Goal: Transaction & Acquisition: Purchase product/service

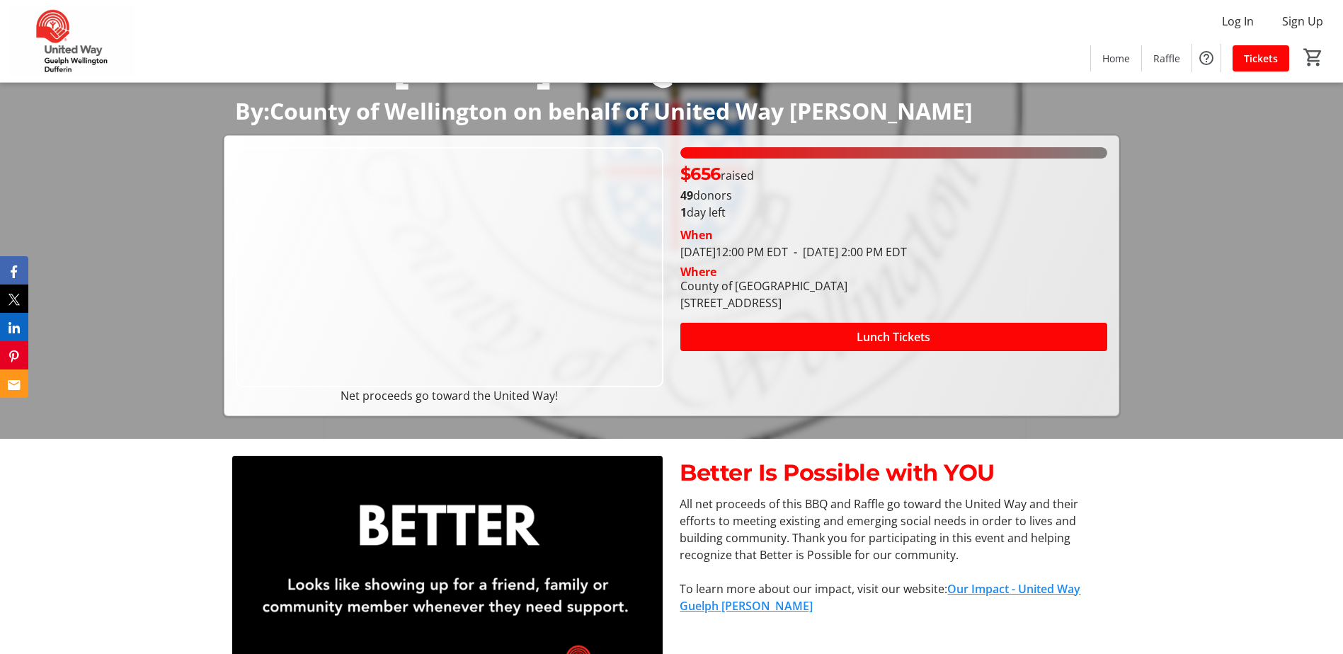
scroll to position [283, 0]
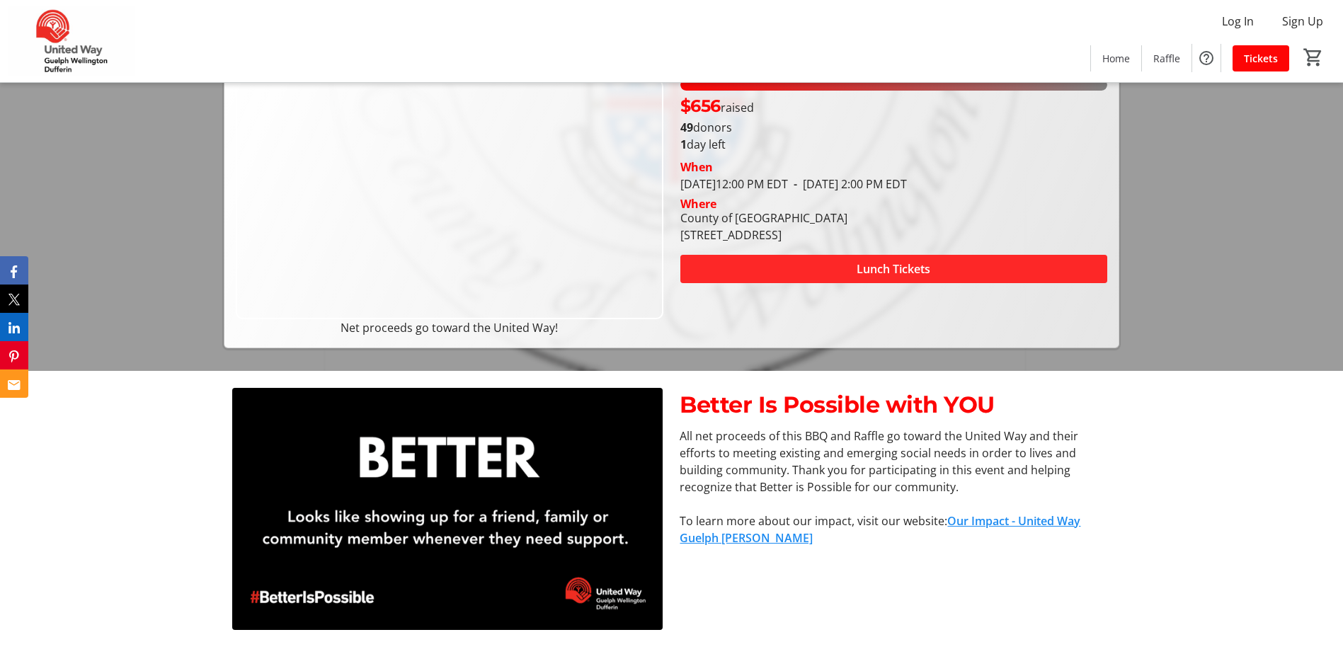
click at [912, 266] on span "Lunch Tickets" at bounding box center [894, 269] width 74 height 17
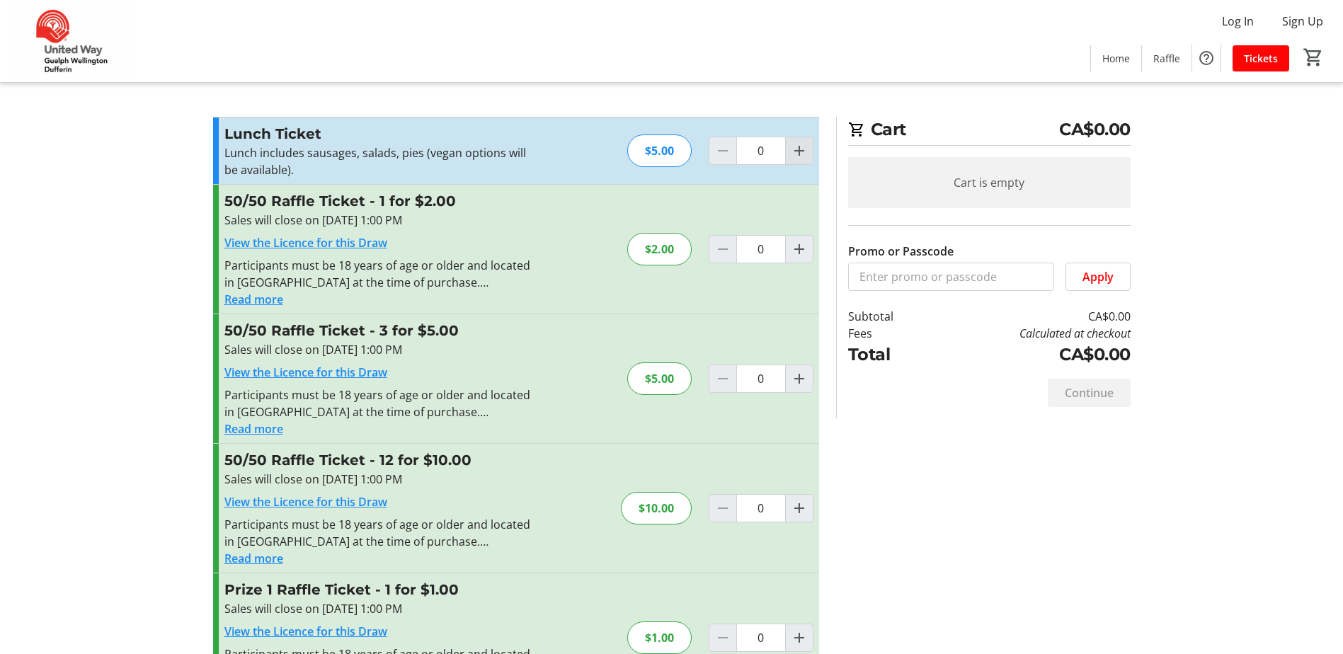
click at [800, 149] on mat-icon "Increment by one" at bounding box center [799, 150] width 17 height 17
type input "1"
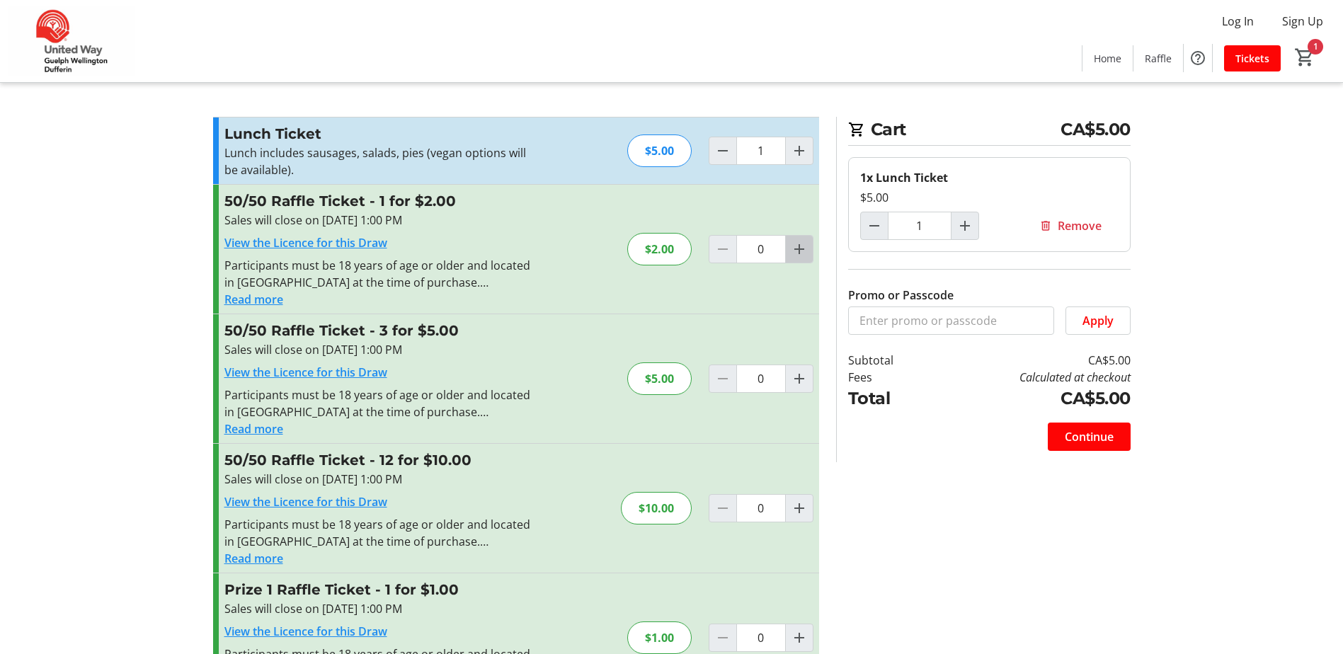
click at [791, 251] on mat-icon "Increment by one" at bounding box center [799, 249] width 17 height 17
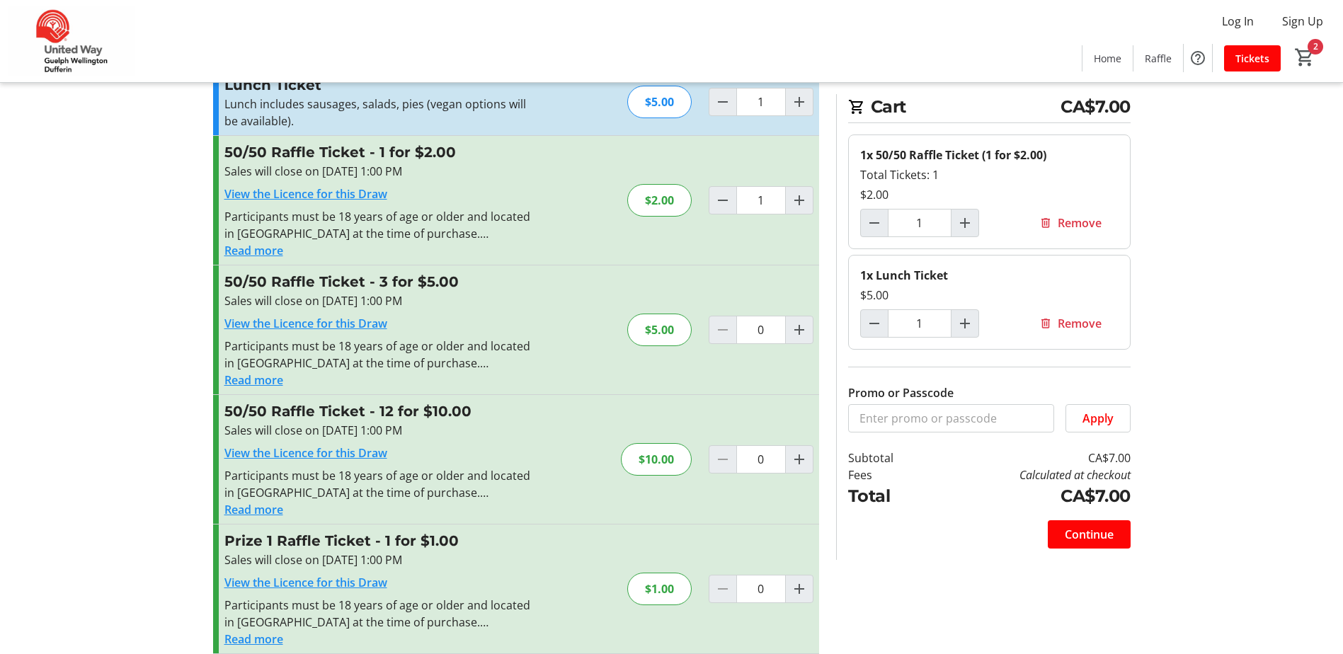
scroll to position [71, 0]
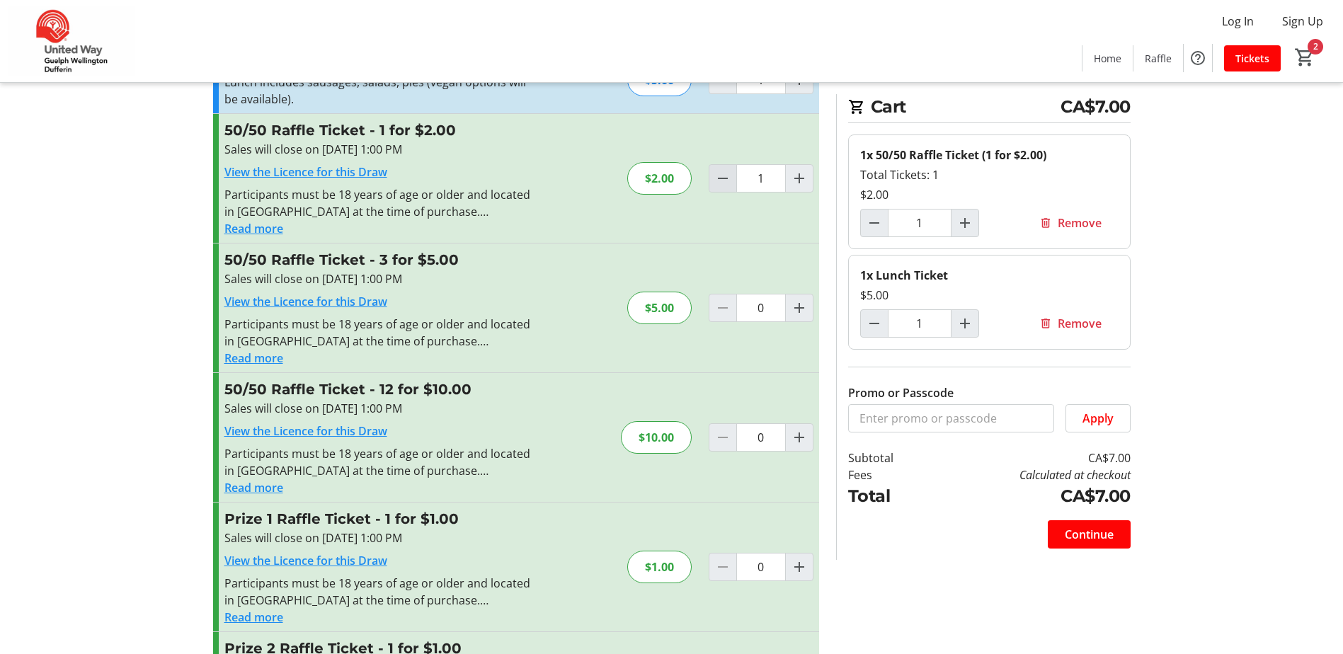
click at [718, 183] on mat-icon "Decrement by one" at bounding box center [722, 178] width 17 height 17
type input "0"
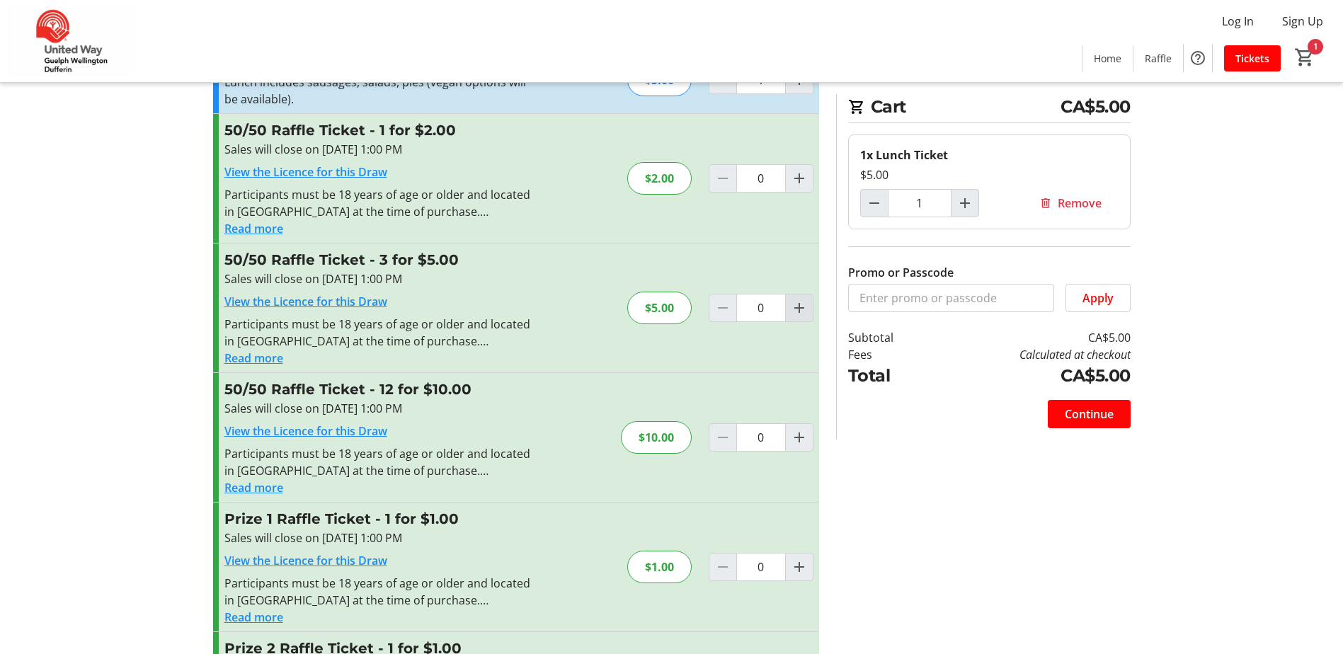
click at [794, 307] on mat-icon "Increment by one" at bounding box center [799, 307] width 17 height 17
type input "1"
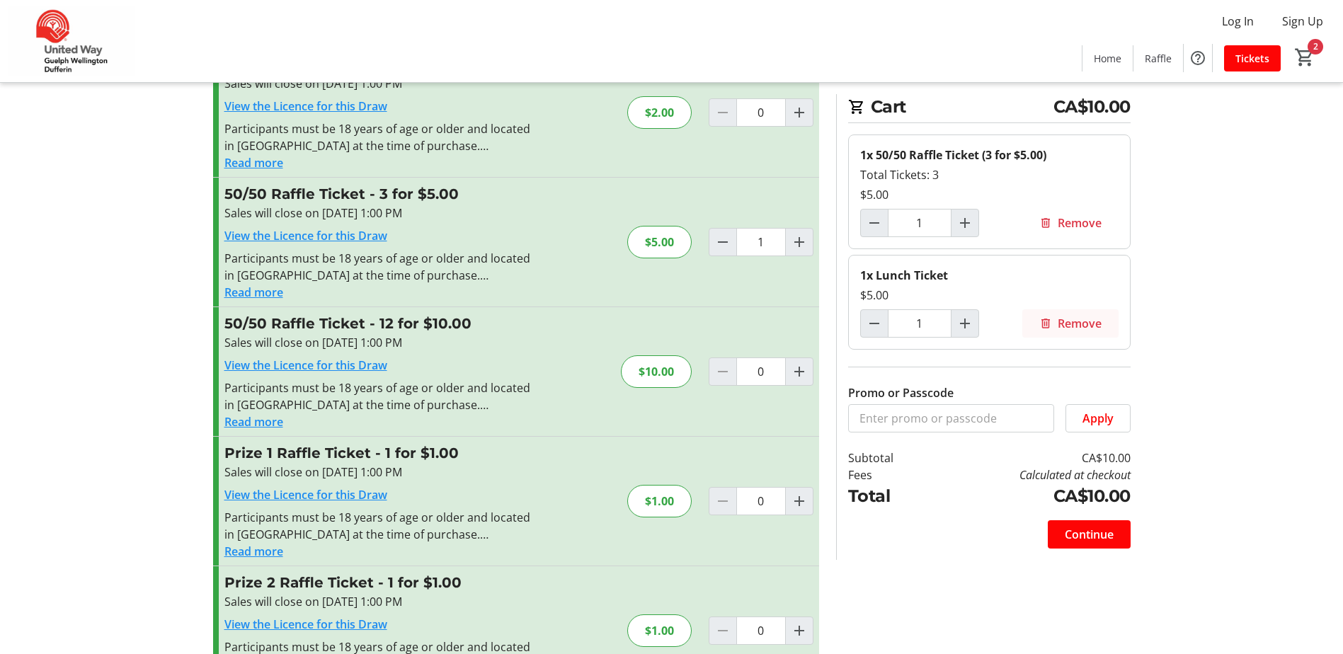
scroll to position [142, 0]
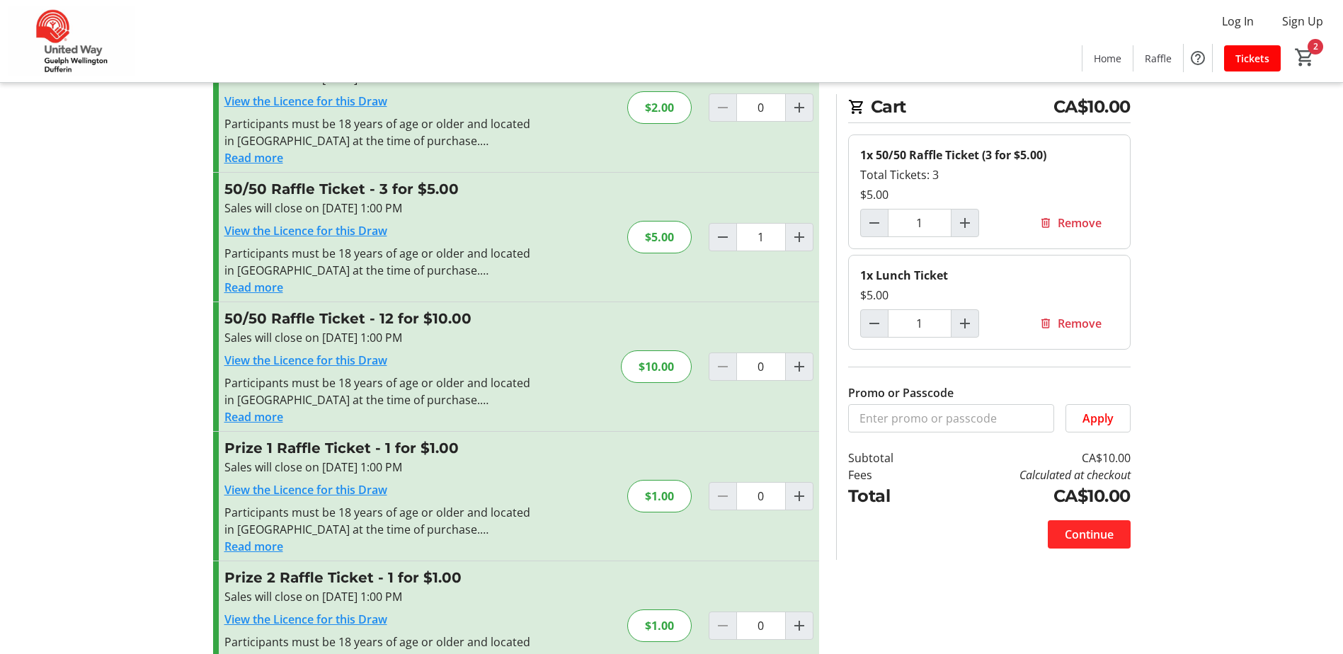
click at [1095, 536] on span "Continue" at bounding box center [1089, 534] width 49 height 17
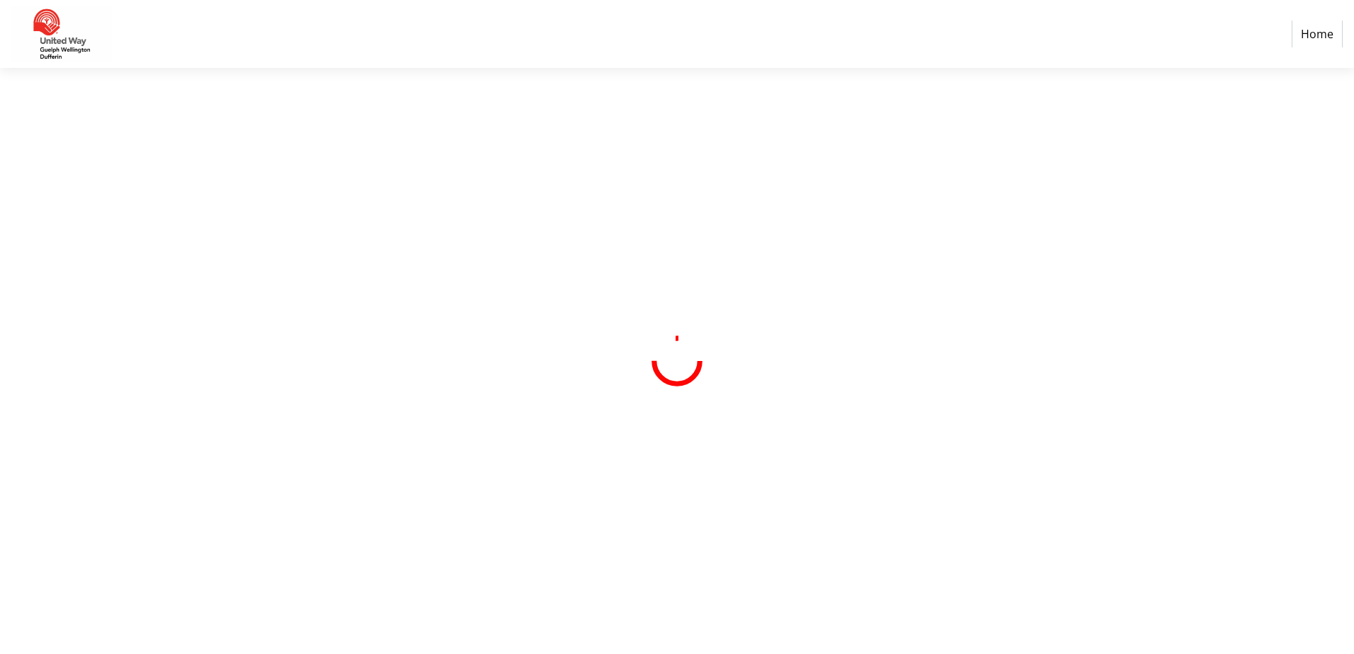
select select "CA"
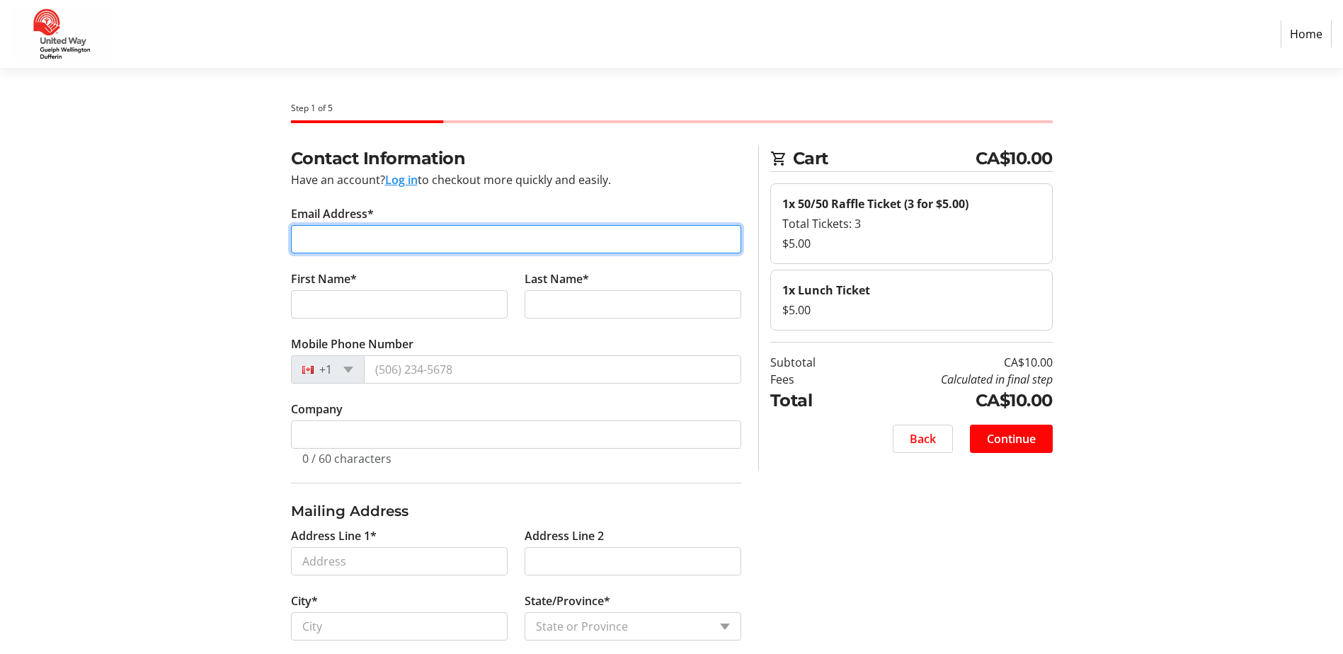
click at [320, 242] on input "Email Address*" at bounding box center [516, 239] width 450 height 28
type input "[EMAIL_ADDRESS][DOMAIN_NAME]"
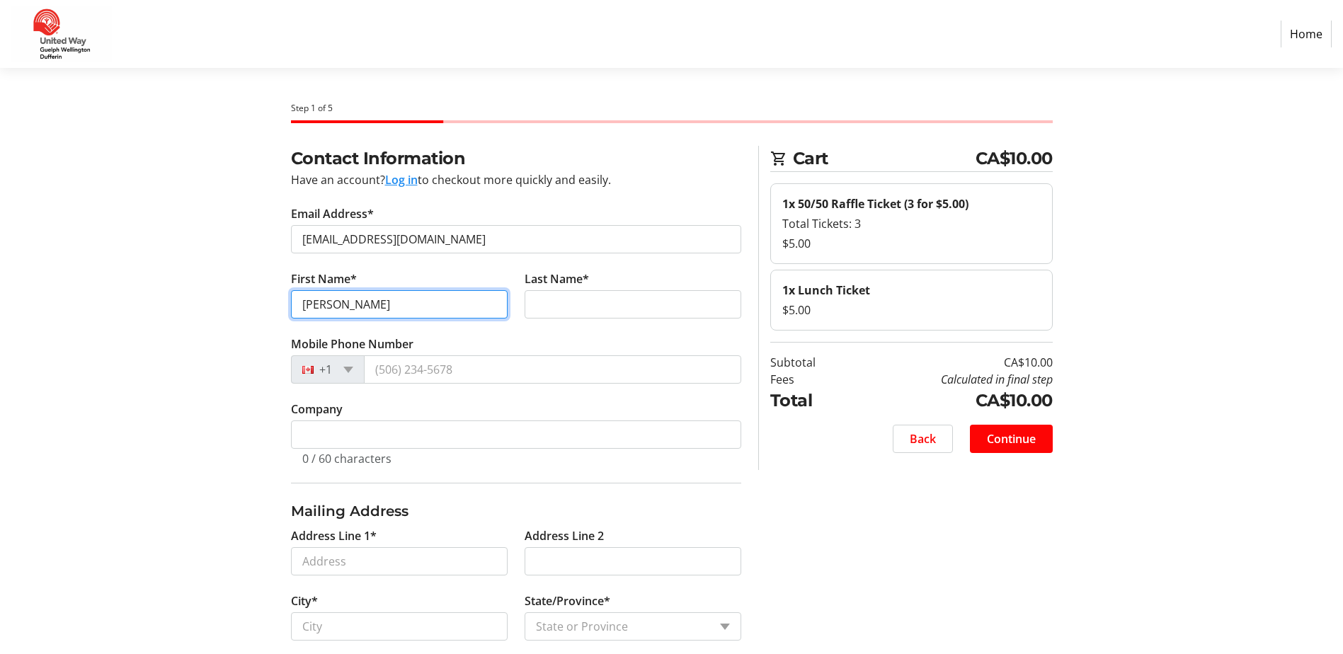
type input "[PERSON_NAME]"
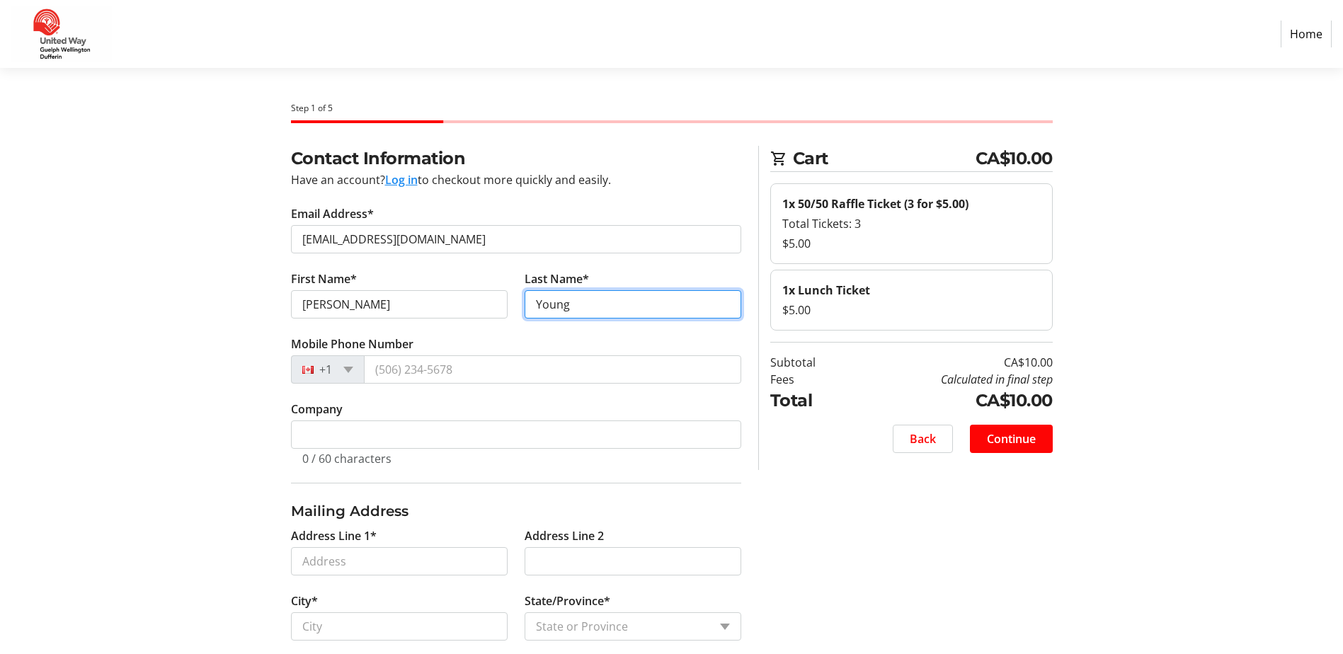
type input "Young"
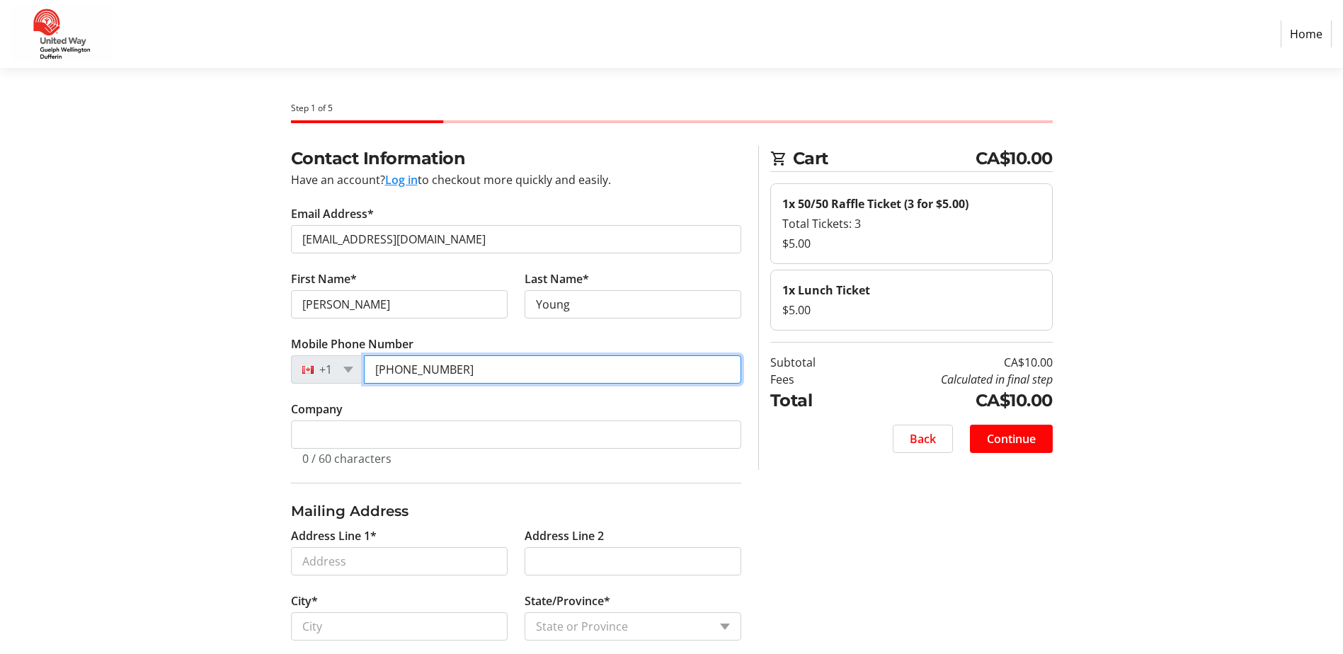
type input "[PHONE_NUMBER]"
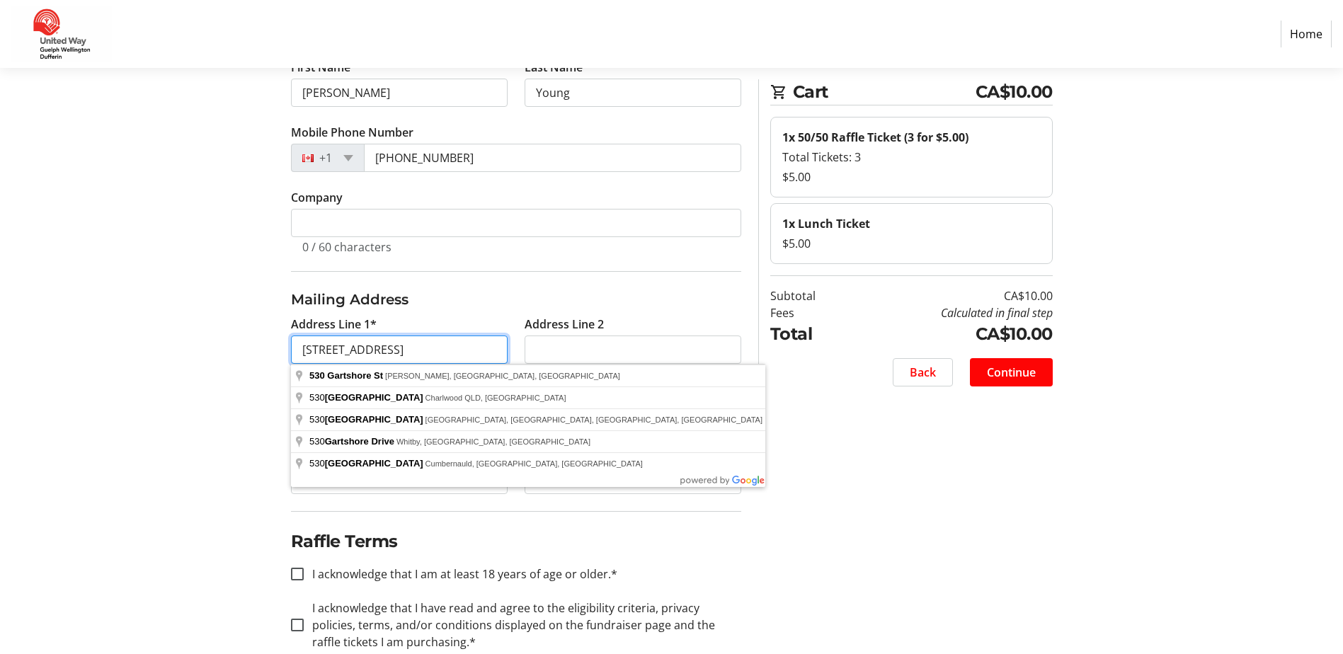
scroll to position [212, 0]
type input "[STREET_ADDRESS]"
click at [141, 290] on section "Step 1 of 5 Cart CA$10.00 1x 50/50 Raffle Ticket (3 for $5.00) Total Tickets: 3…" at bounding box center [671, 270] width 1343 height 828
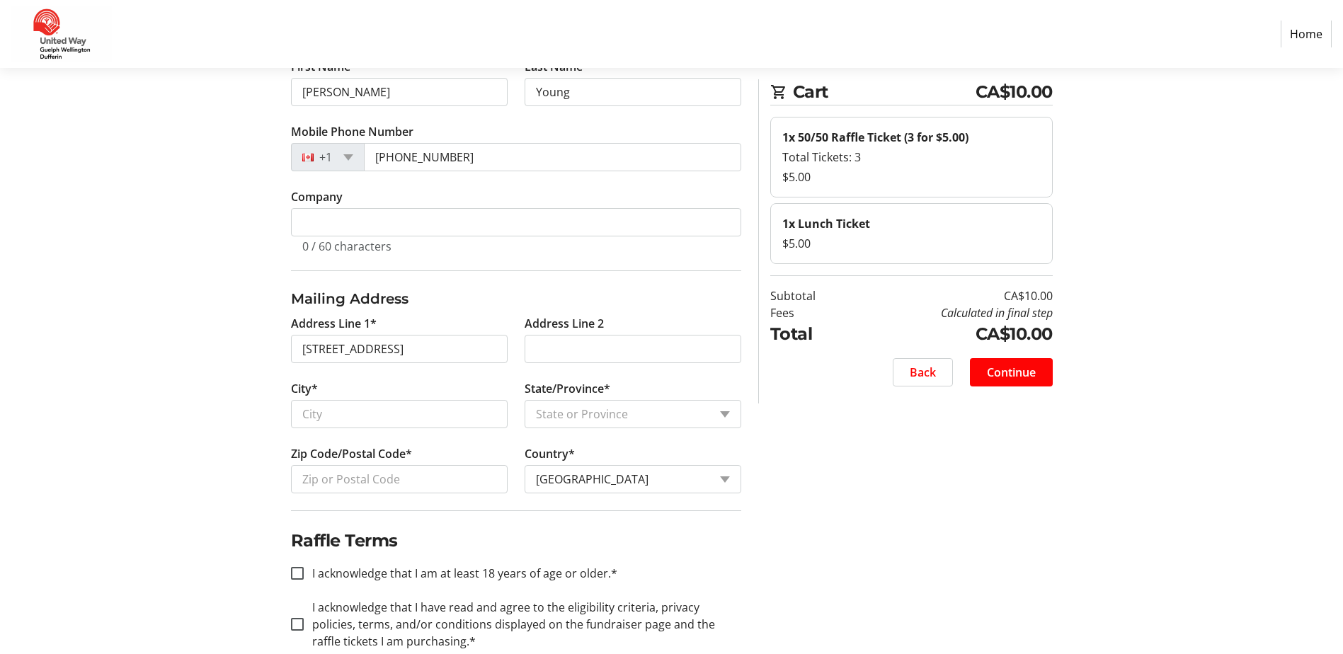
click at [315, 430] on tr-form-field "City*" at bounding box center [399, 412] width 234 height 65
drag, startPoint x: 326, startPoint y: 432, endPoint x: 331, endPoint y: 426, distance: 7.5
click at [328, 429] on tr-form-field "City*" at bounding box center [399, 412] width 234 height 65
click at [336, 423] on input "City*" at bounding box center [399, 414] width 217 height 28
type input "Fergus"
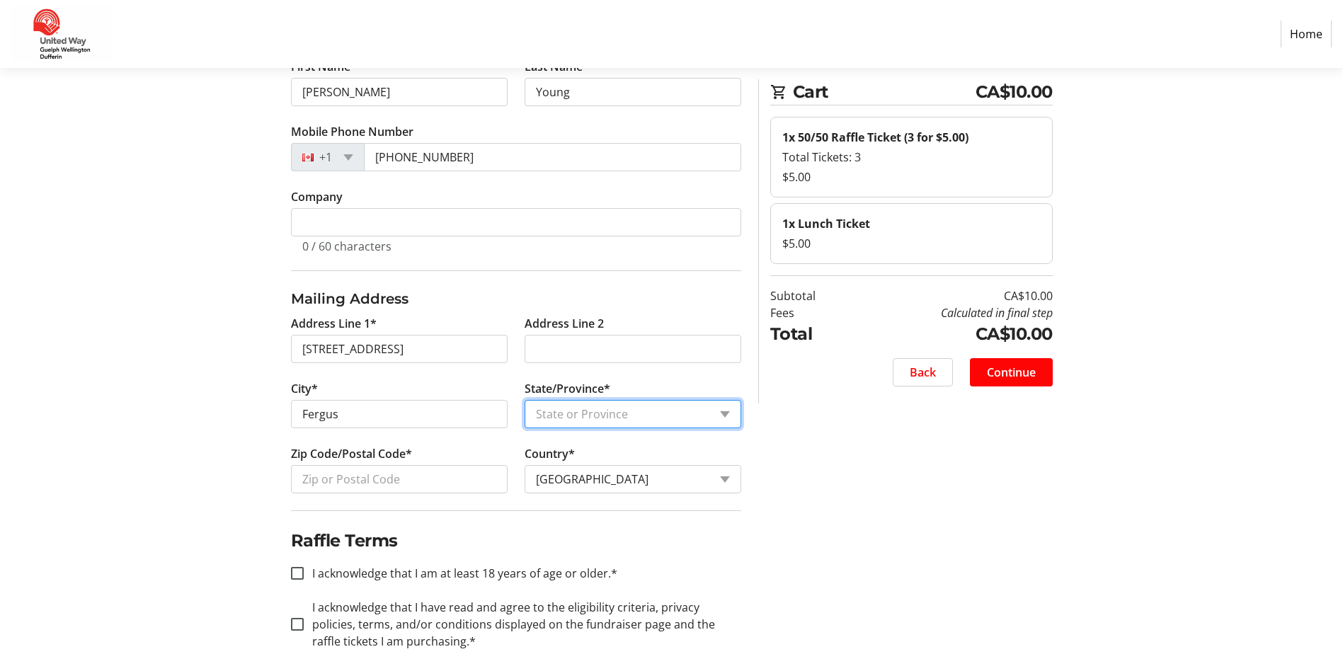
click at [723, 413] on select "State or Province State or Province [GEOGRAPHIC_DATA] [GEOGRAPHIC_DATA] [GEOGRA…" at bounding box center [633, 414] width 217 height 28
select select "ON"
click at [525, 400] on select "State or Province State or Province [GEOGRAPHIC_DATA] [GEOGRAPHIC_DATA] [GEOGRA…" at bounding box center [633, 414] width 217 height 28
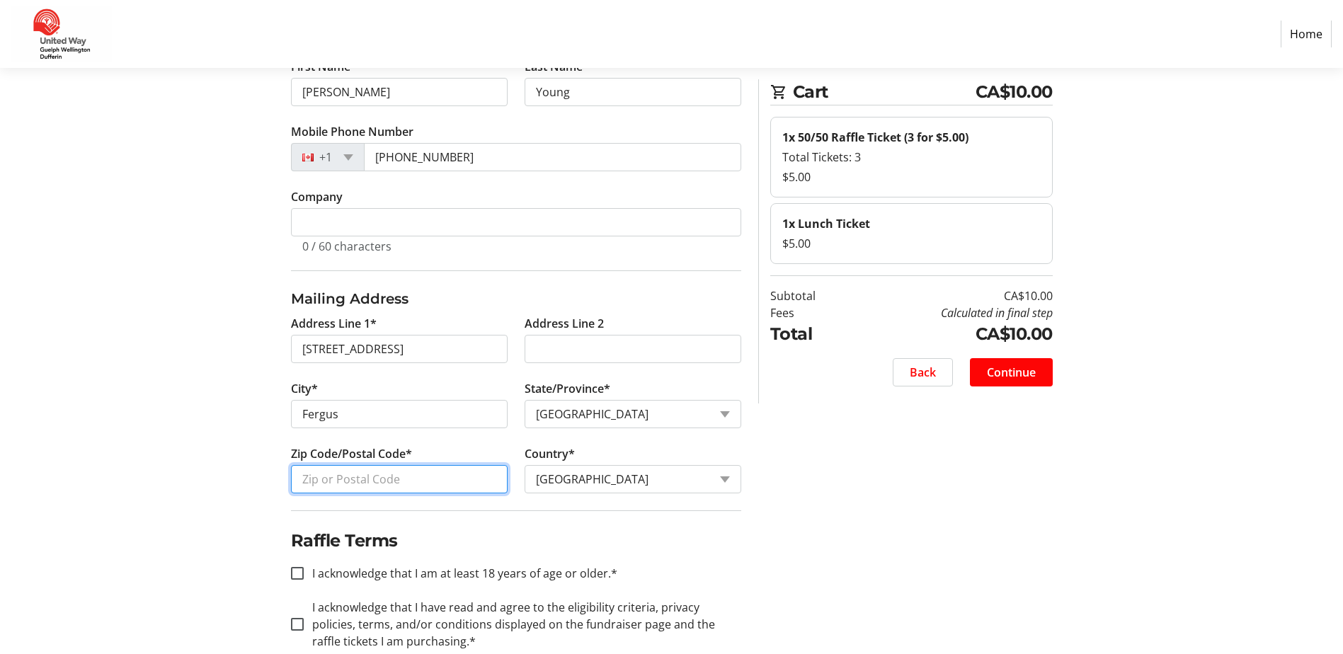
click at [351, 476] on input "Zip Code/Postal Code*" at bounding box center [399, 479] width 217 height 28
click at [326, 482] on input "N1m 2B2" at bounding box center [399, 479] width 217 height 28
type input "N1M 2B2"
click at [752, 513] on div "Contact Information Have an account? Log in to checkout more quickly and easily…" at bounding box center [672, 308] width 934 height 750
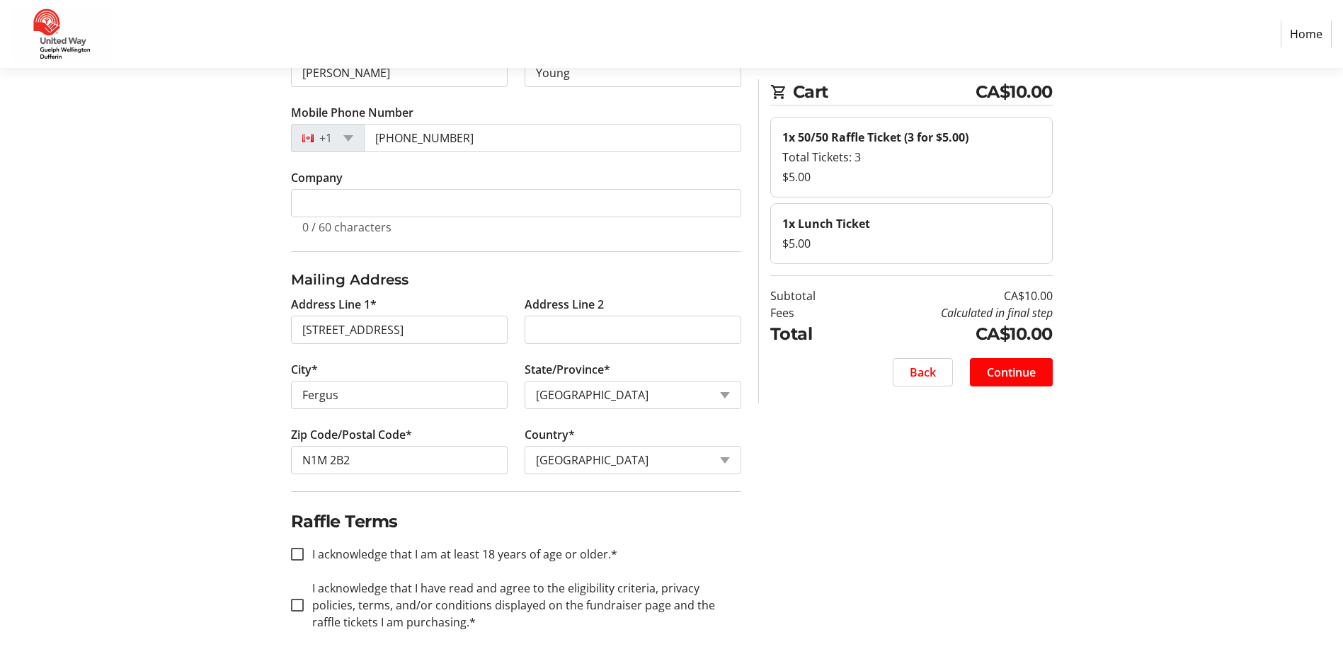
scroll to position [242, 0]
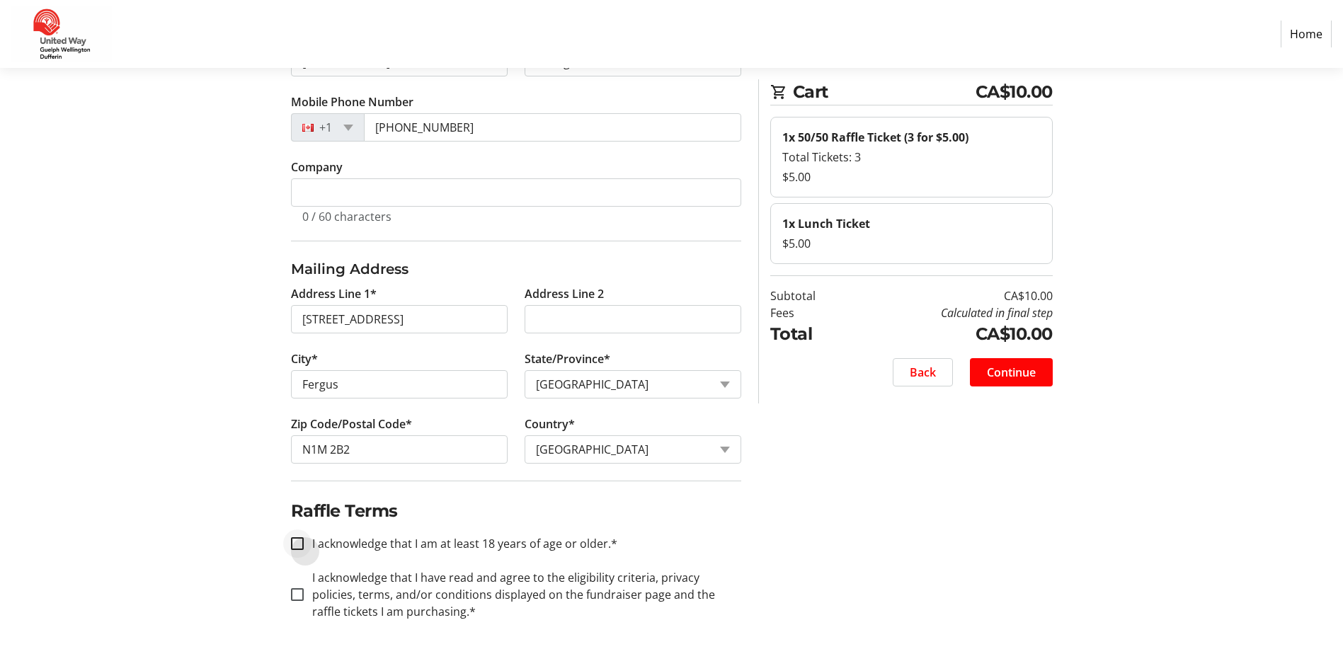
click at [306, 549] on div at bounding box center [297, 544] width 34 height 34
checkbox input "true"
click at [296, 581] on div at bounding box center [297, 595] width 34 height 34
checkbox input "true"
click at [882, 442] on div "Contact Information Have an account? Log in to checkout more quickly and easily…" at bounding box center [672, 279] width 934 height 750
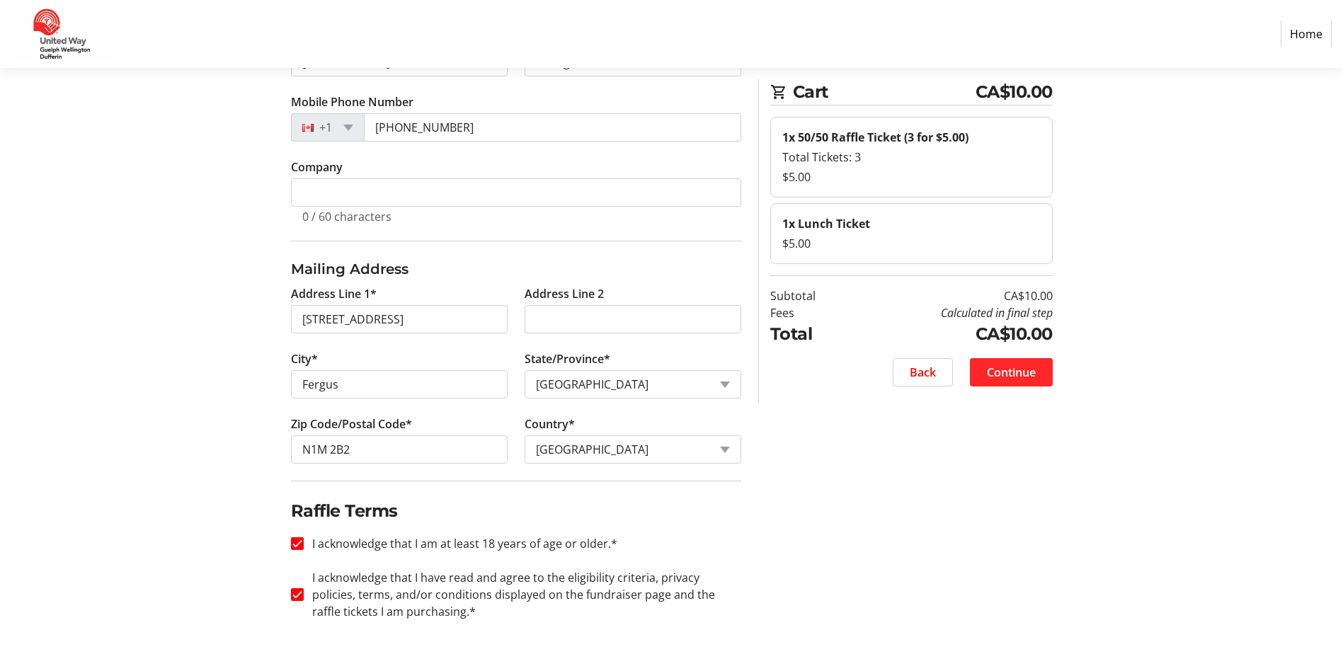
click at [984, 370] on span at bounding box center [1011, 372] width 83 height 34
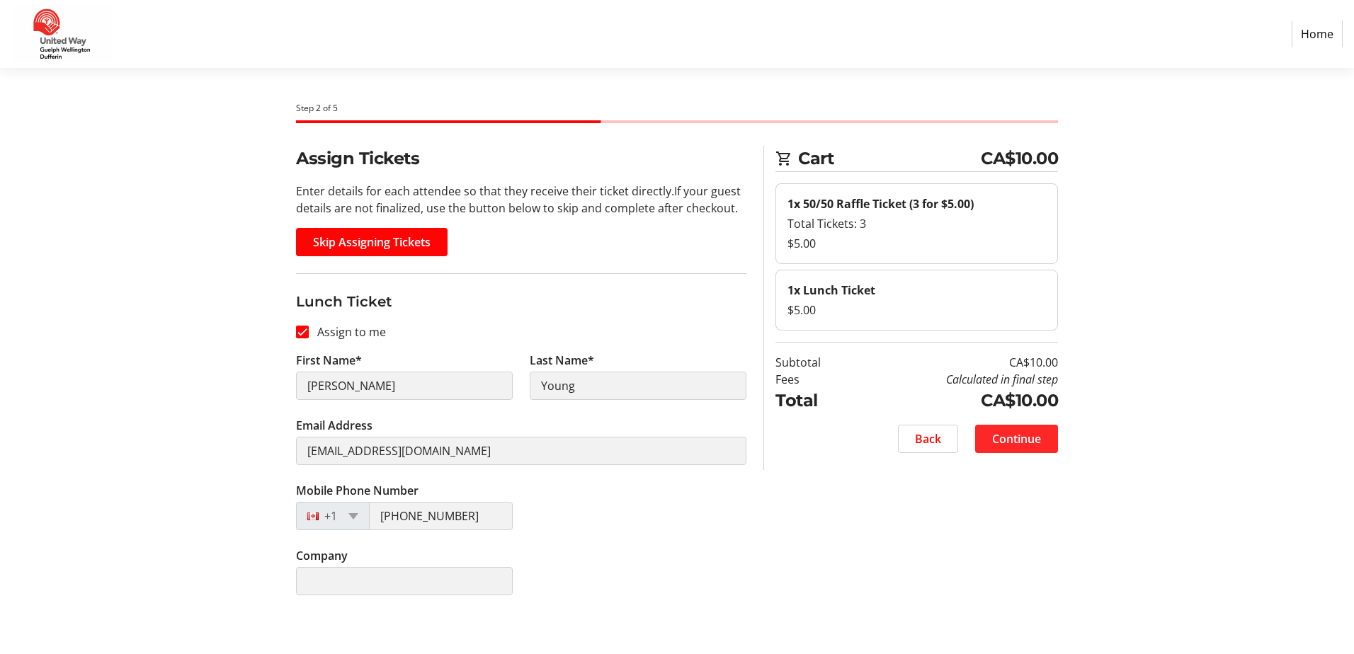
click at [1009, 432] on span "Continue" at bounding box center [1016, 438] width 49 height 17
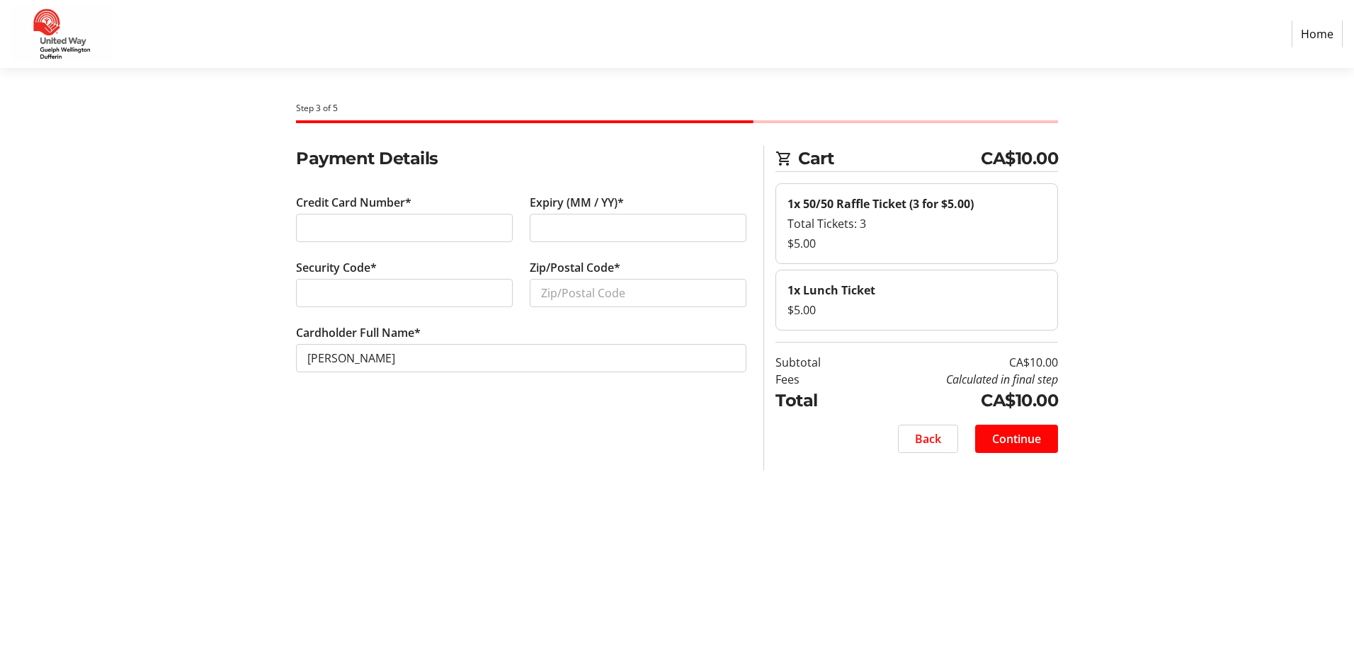
click at [366, 284] on div at bounding box center [404, 293] width 217 height 28
click at [568, 290] on input "Zip/Postal Code*" at bounding box center [638, 293] width 217 height 28
type input "N1M 2B2"
click at [203, 362] on section "Step 3 of 5 Cart CA$10.00 1x 50/50 Raffle Ticket (3 for $5.00) Total Tickets: 3…" at bounding box center [677, 361] width 1354 height 586
click at [1012, 434] on span "Continue" at bounding box center [1016, 438] width 49 height 17
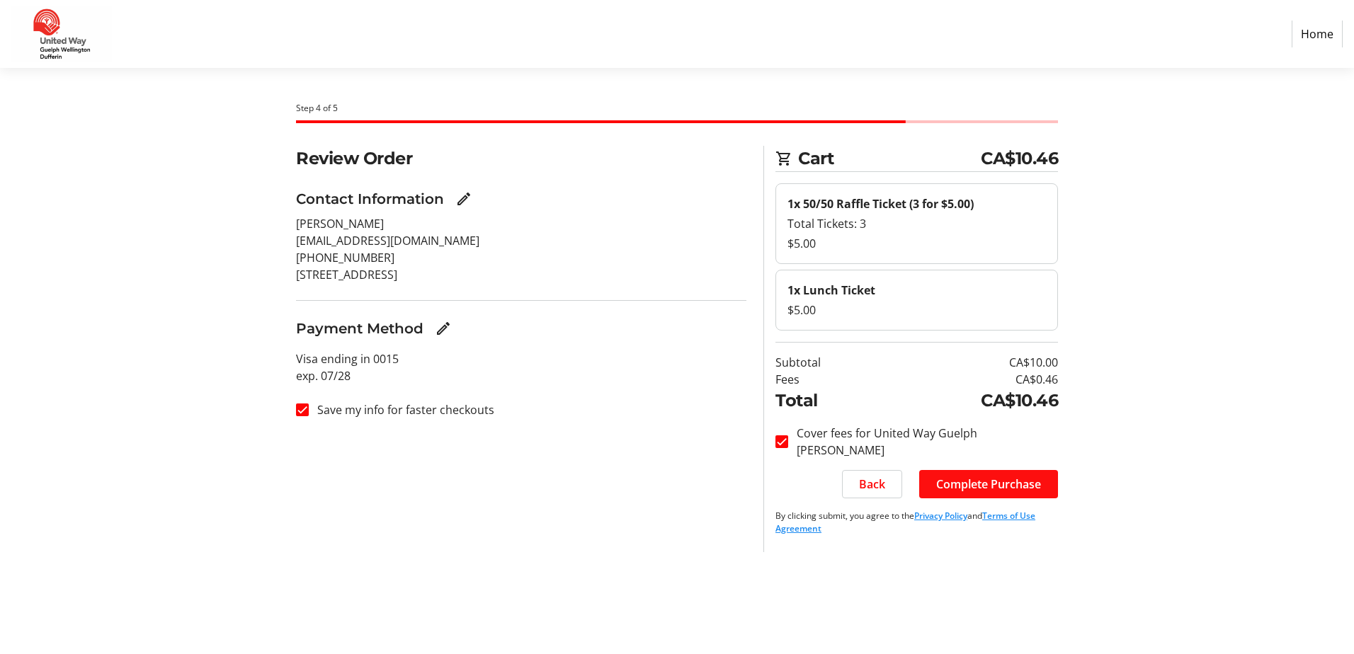
click at [973, 482] on span "Complete Purchase" at bounding box center [988, 484] width 105 height 17
